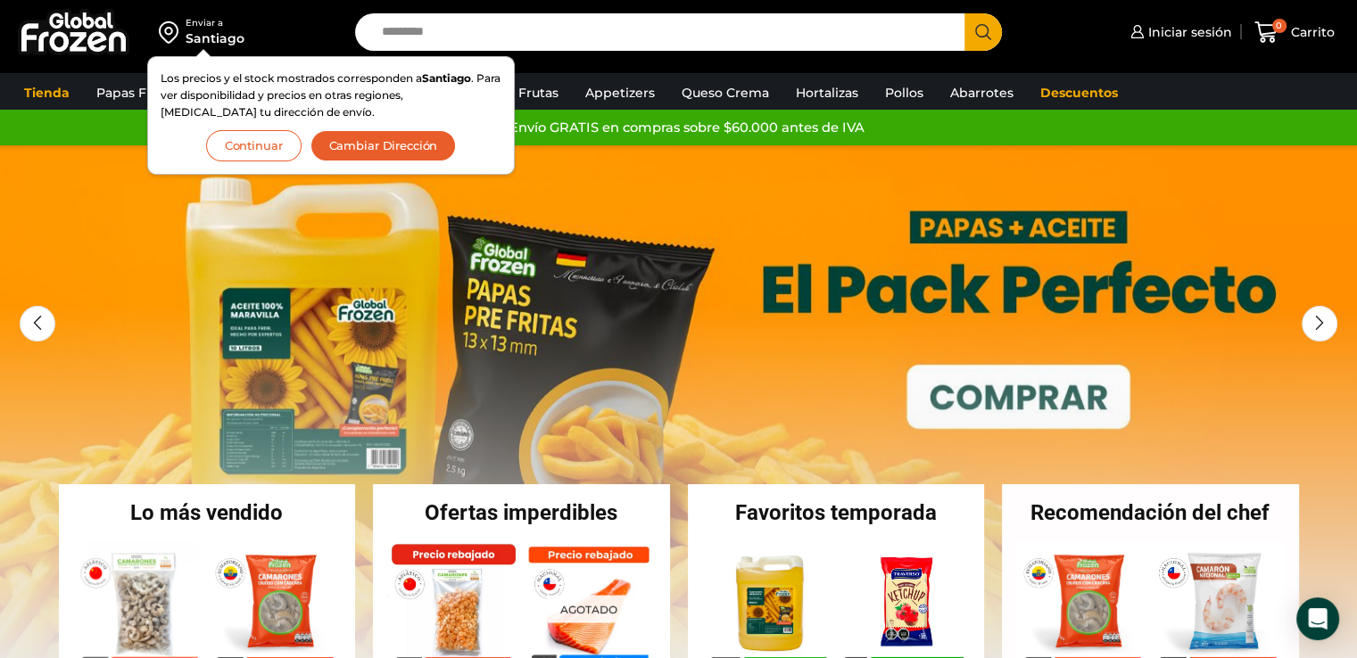
click at [250, 136] on button "Continuar" at bounding box center [253, 145] width 95 height 31
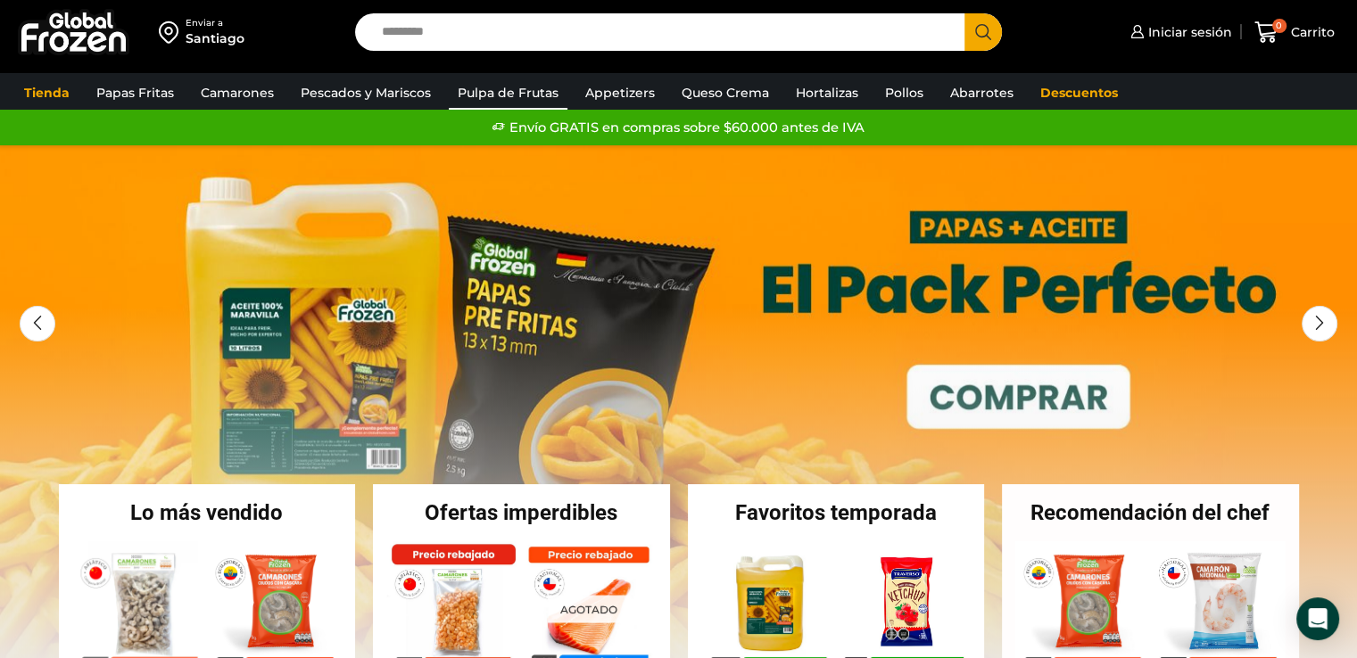
click at [512, 89] on link "Pulpa de Frutas" at bounding box center [508, 93] width 119 height 34
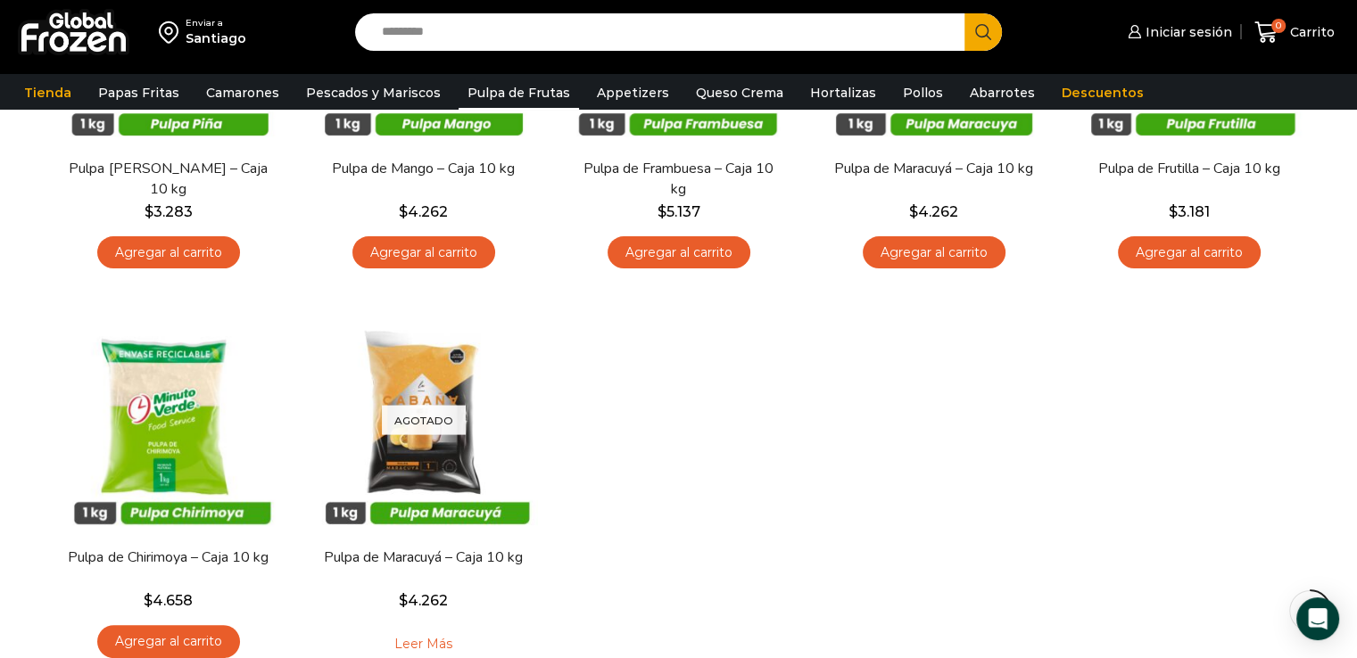
scroll to position [535, 0]
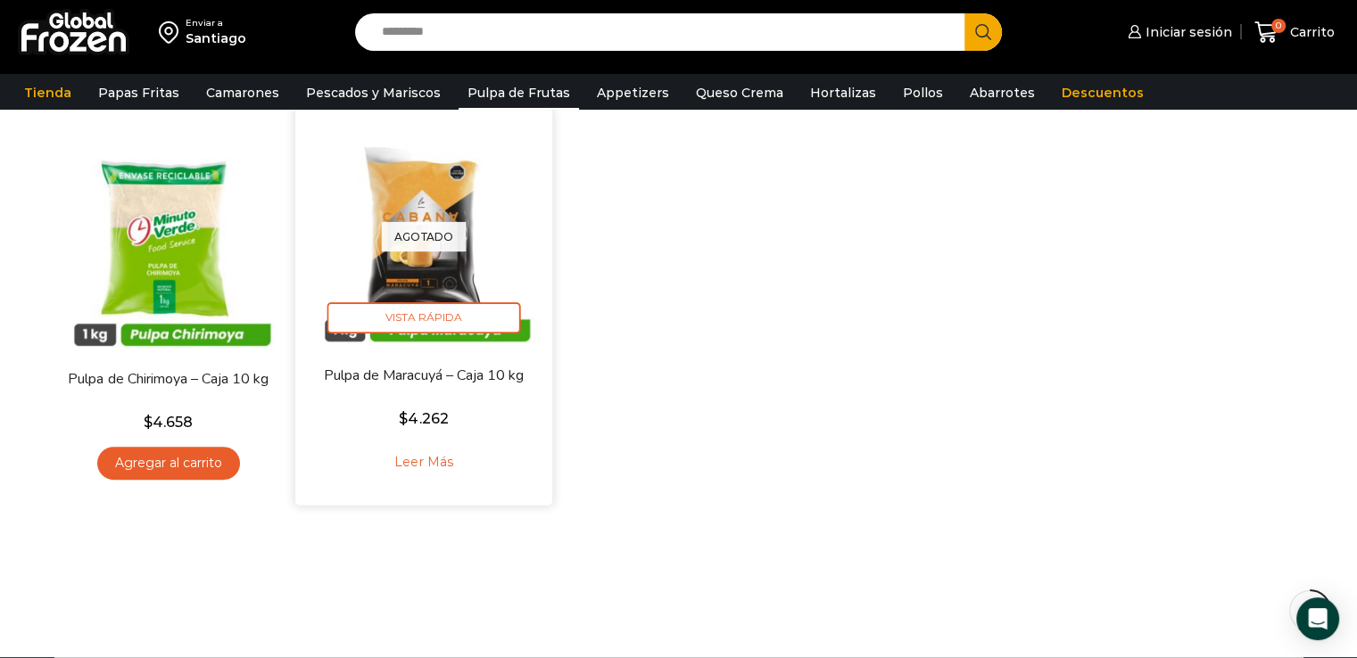
click at [434, 465] on link "Leer más" at bounding box center [423, 462] width 113 height 38
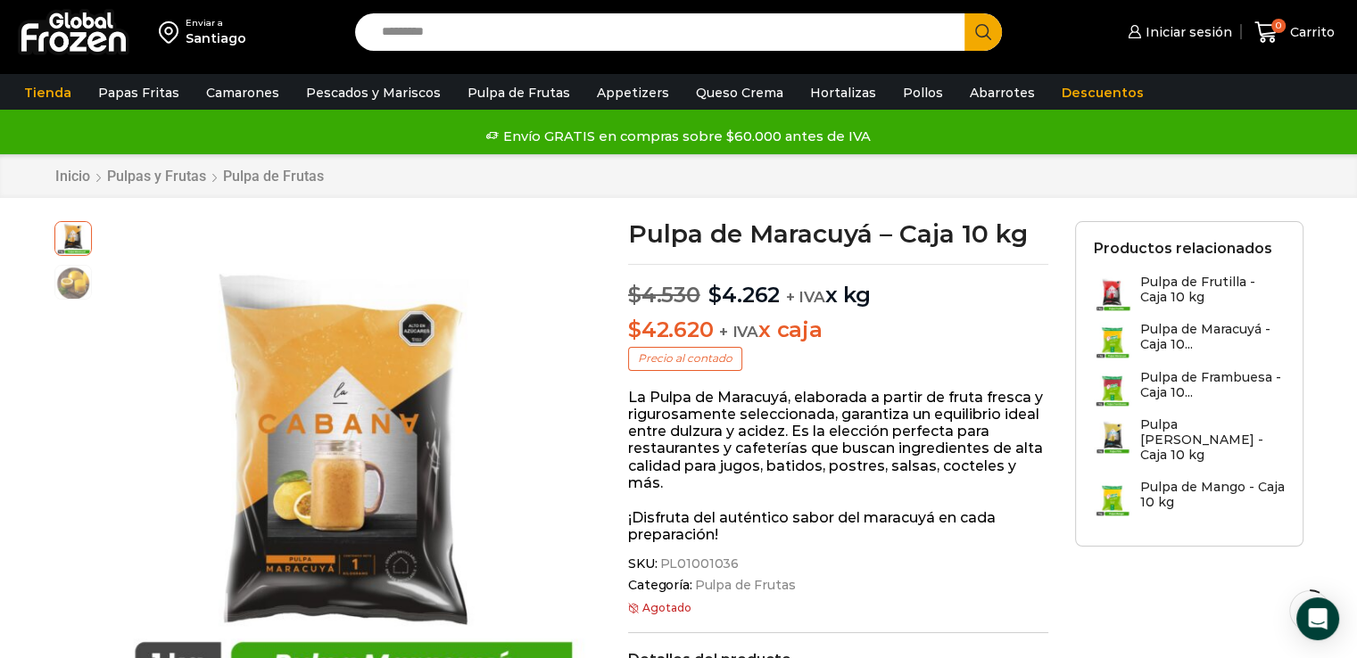
scroll to position [89, 0]
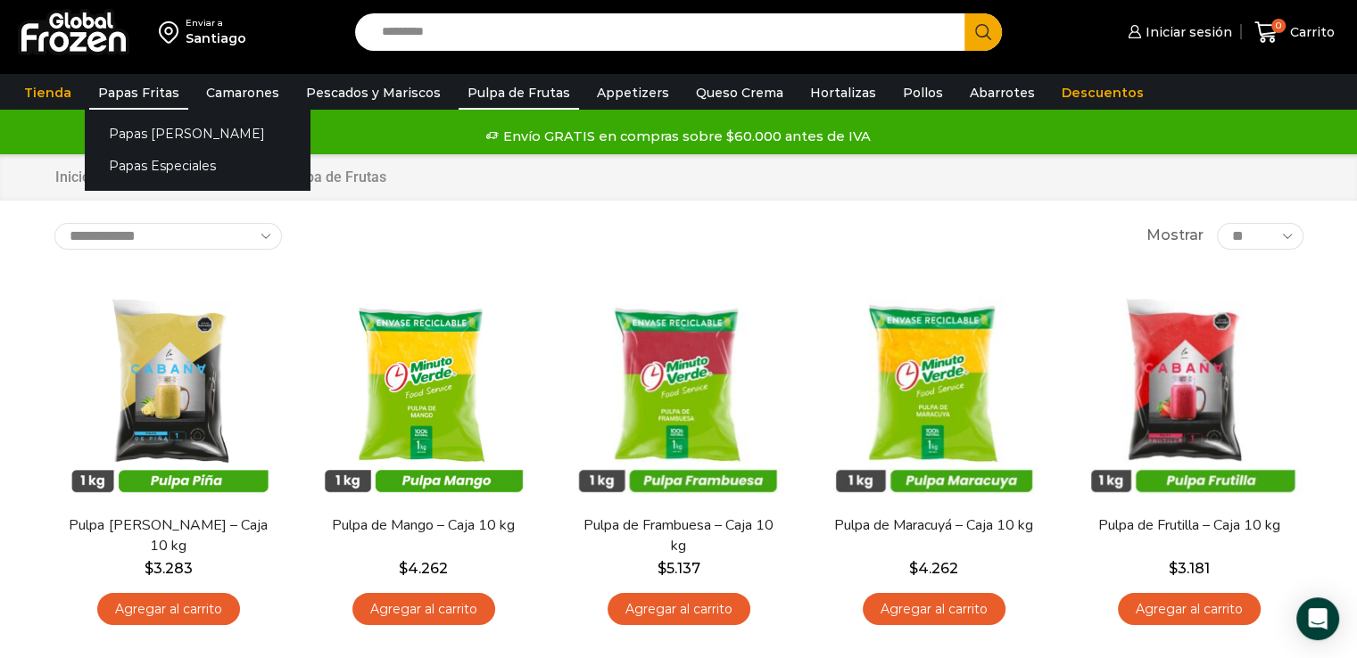
click at [126, 90] on link "Papas Fritas" at bounding box center [138, 93] width 99 height 34
click at [145, 127] on link "Papas [PERSON_NAME]" at bounding box center [197, 133] width 225 height 33
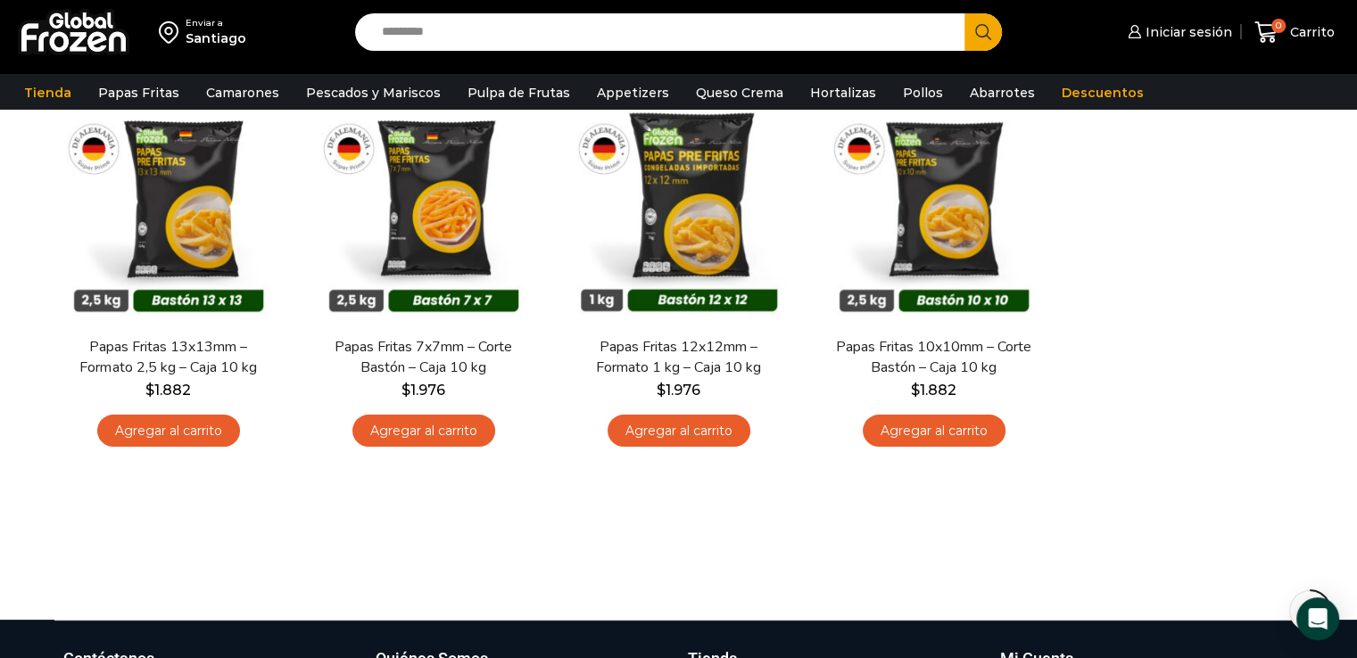
scroll to position [89, 0]
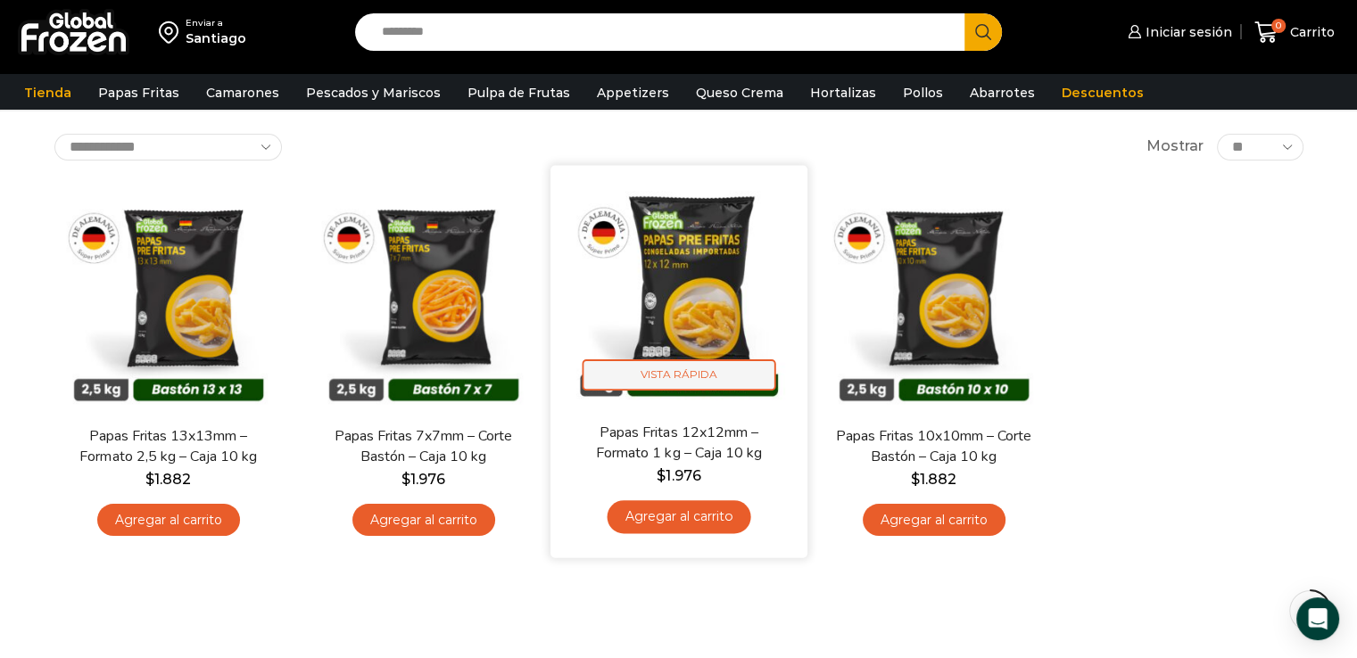
click at [689, 362] on span "Vista Rápida" at bounding box center [679, 374] width 194 height 31
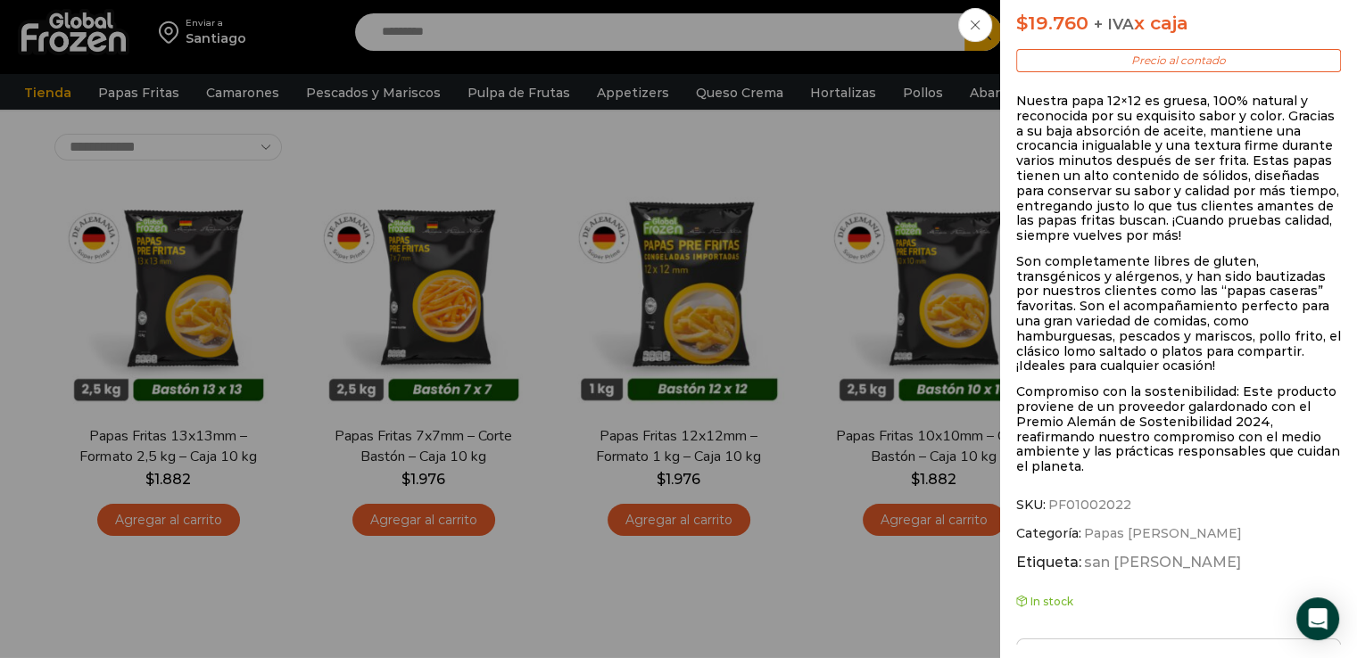
scroll to position [714, 0]
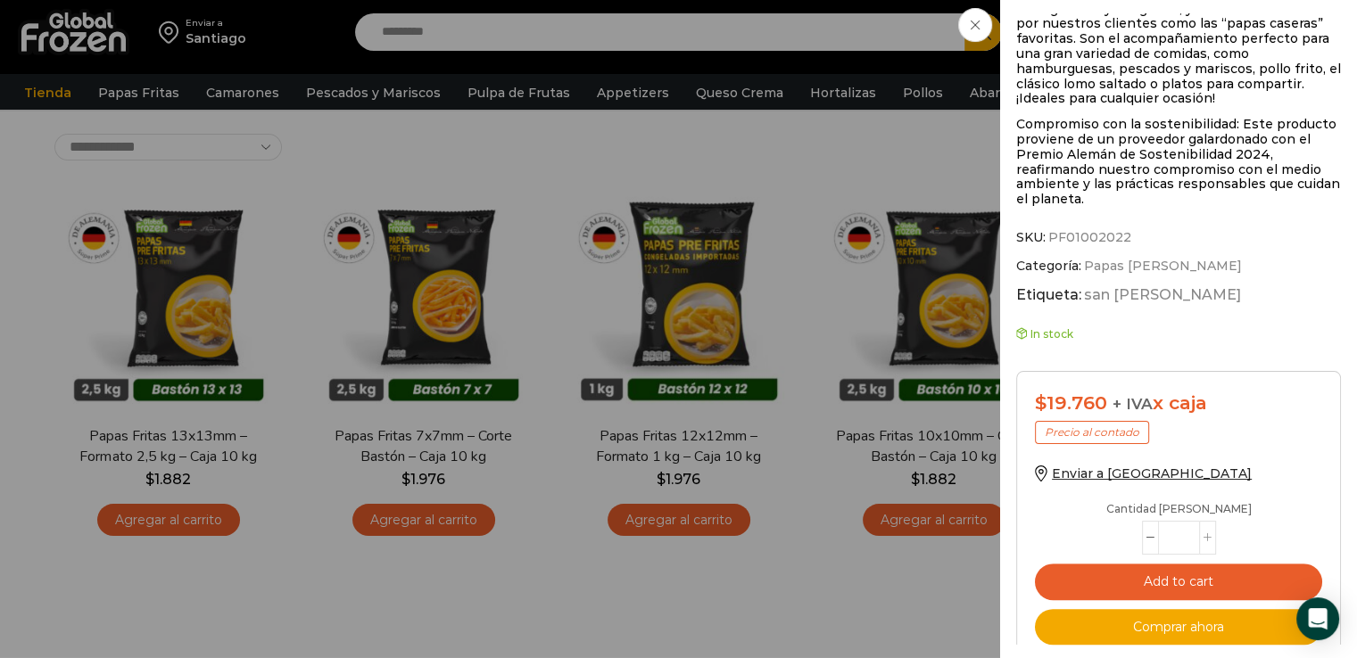
click at [1209, 532] on span at bounding box center [1207, 538] width 17 height 34
click at [1209, 533] on span at bounding box center [1207, 538] width 17 height 34
click at [1209, 534] on icon at bounding box center [1207, 538] width 8 height 8
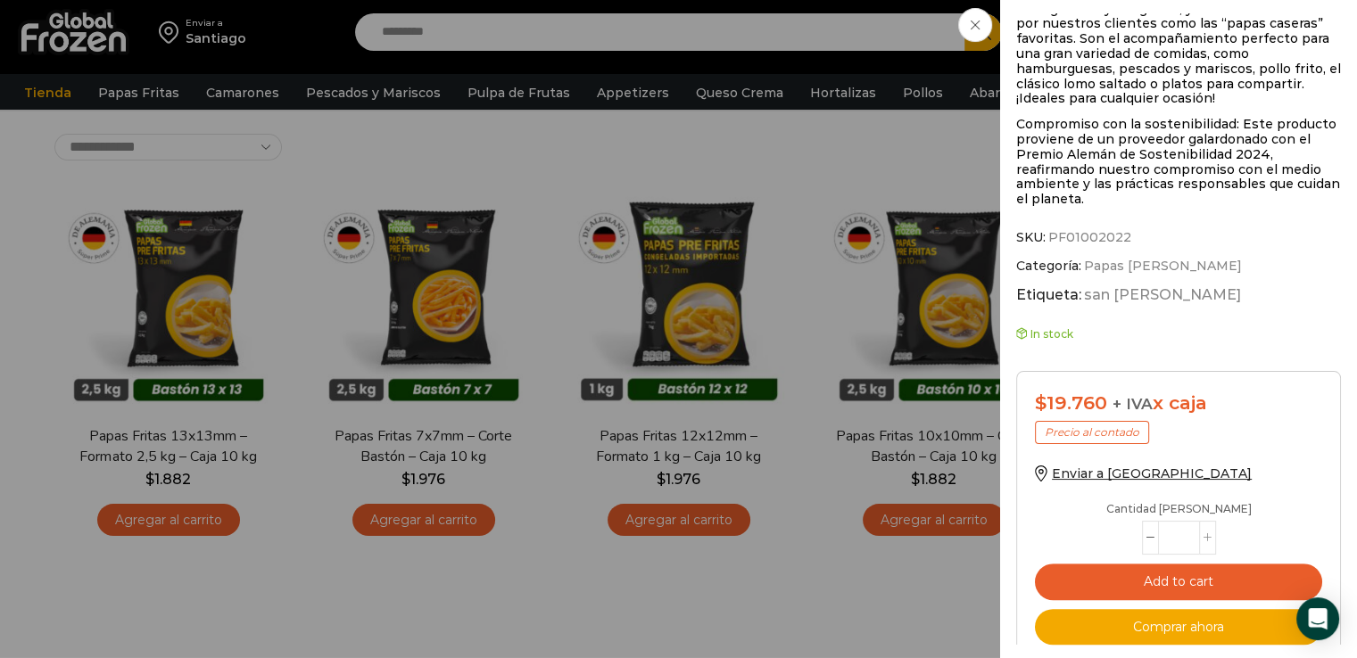
click at [1209, 534] on icon at bounding box center [1207, 538] width 8 height 8
type input "*"
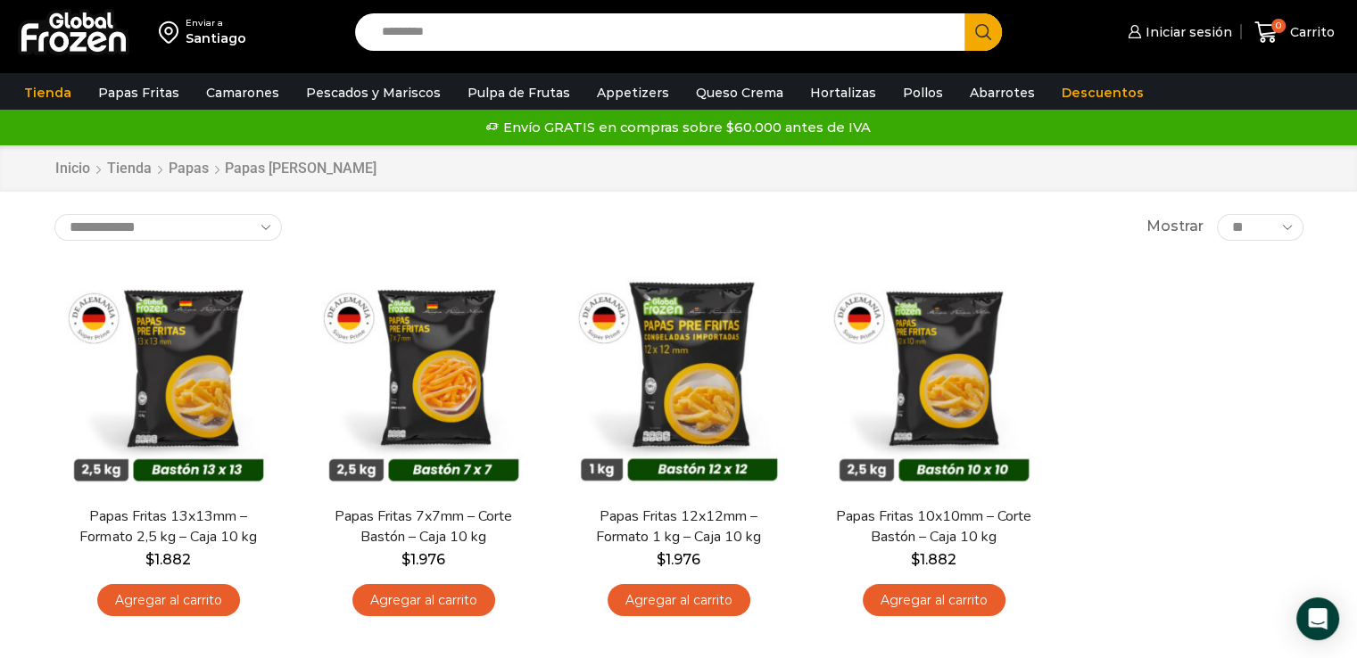
scroll to position [446, 0]
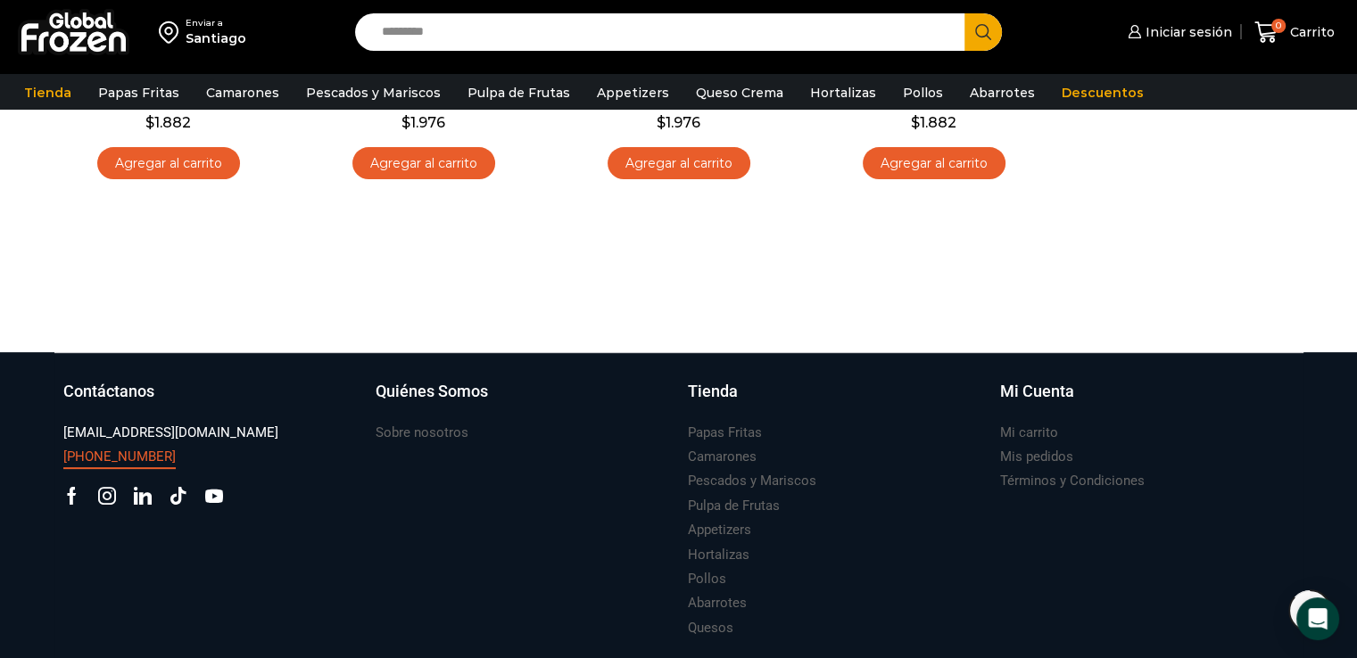
click at [93, 453] on h3 "[PHONE_NUMBER]" at bounding box center [119, 457] width 112 height 19
drag, startPoint x: 61, startPoint y: 451, endPoint x: 165, endPoint y: 454, distance: 104.4
click at [165, 454] on div "Contáctanos [EMAIL_ADDRESS][DOMAIN_NAME] [PHONE_NUMBER] Facebook Tik-tok" at bounding box center [210, 510] width 312 height 261
copy h3 "[PHONE_NUMBER]"
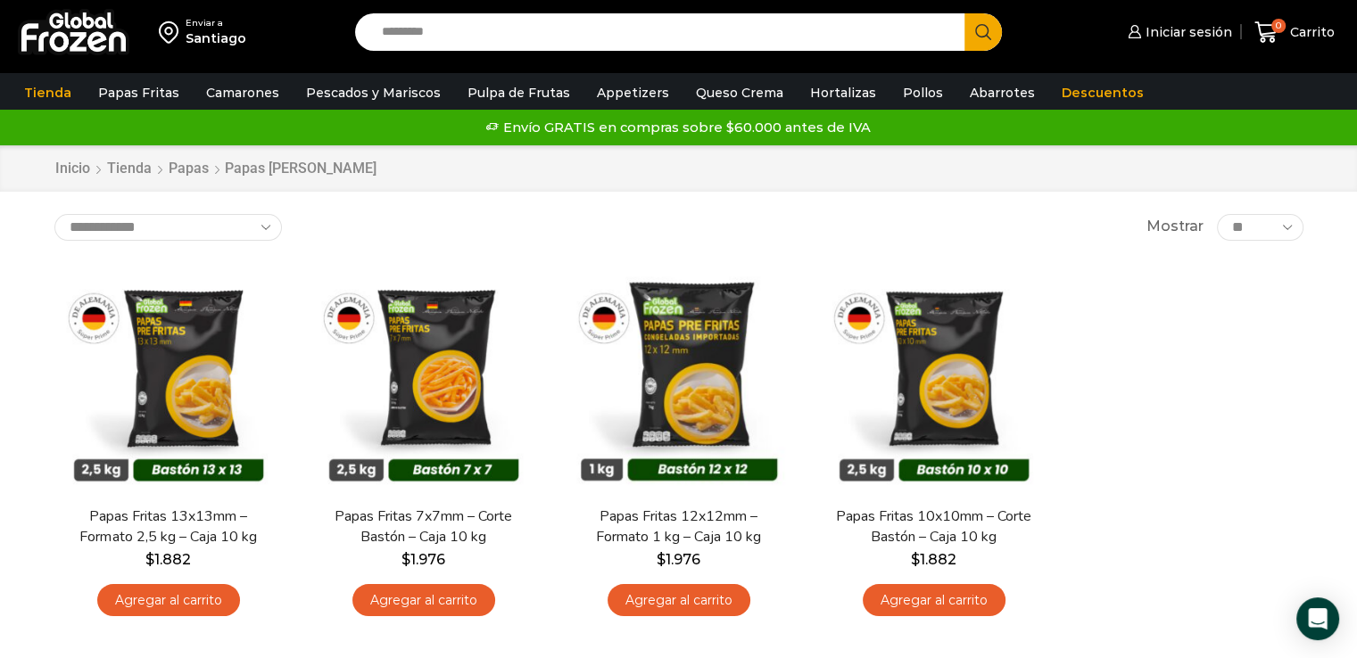
scroll to position [357, 0]
